Goal: Navigation & Orientation: Find specific page/section

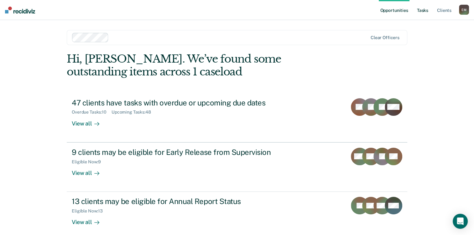
click at [418, 8] on link "Tasks" at bounding box center [423, 10] width 14 height 20
